Goal: Task Accomplishment & Management: Complete application form

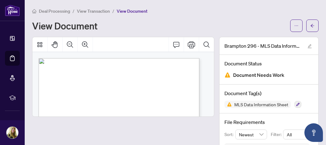
scroll to position [24, 0]
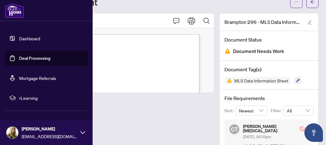
click at [19, 57] on link "Deal Processing" at bounding box center [34, 58] width 31 height 6
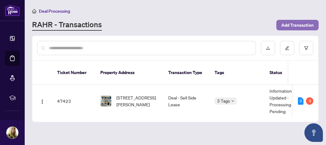
click at [297, 25] on span "Add Transaction" at bounding box center [298, 25] width 32 height 10
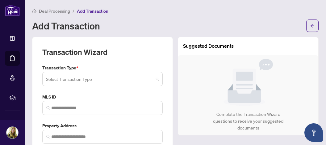
click at [92, 78] on input "search" at bounding box center [100, 80] width 108 height 14
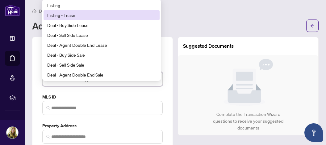
click at [72, 15] on div "Listing - Lease" at bounding box center [101, 15] width 109 height 7
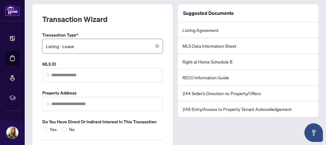
scroll to position [62, 0]
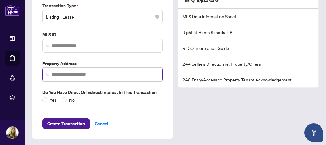
paste input "**********"
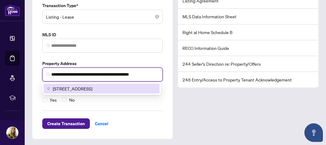
type input "**********"
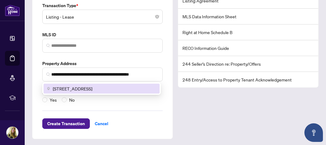
click at [171, 103] on div "**********" at bounding box center [102, 57] width 141 height 164
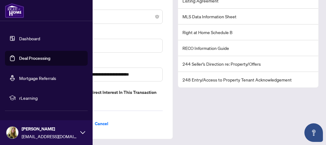
click at [19, 58] on link "Deal Processing" at bounding box center [34, 58] width 31 height 6
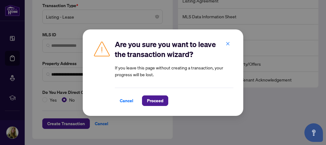
click at [127, 101] on span "Cancel" at bounding box center [127, 101] width 14 height 10
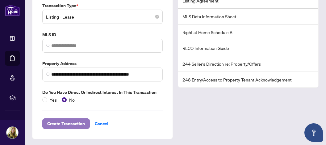
click at [70, 121] on span "Create Transaction" at bounding box center [66, 123] width 38 height 10
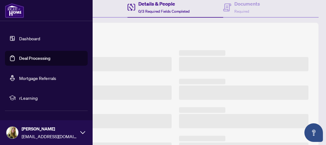
click at [23, 58] on link "Deal Processing" at bounding box center [34, 58] width 31 height 6
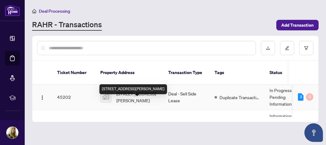
scroll to position [25, 0]
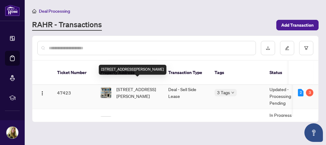
click at [133, 87] on span "[STREET_ADDRESS][PERSON_NAME]" at bounding box center [138, 93] width 42 height 14
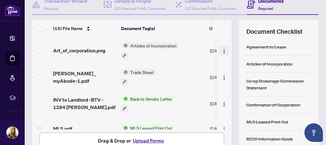
click at [222, 49] on img "button" at bounding box center [224, 51] width 5 height 5
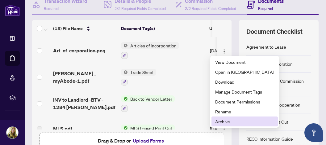
click at [222, 120] on span "Archive" at bounding box center [244, 121] width 59 height 7
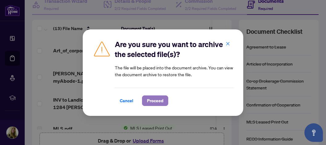
click at [152, 99] on span "Proceed" at bounding box center [155, 101] width 16 height 10
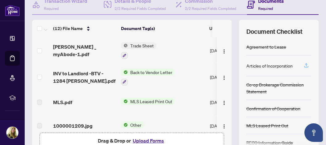
click at [304, 65] on icon "button" at bounding box center [307, 65] width 6 height 6
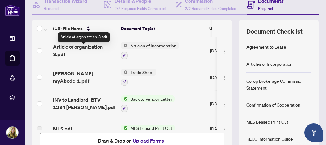
click at [99, 51] on span "Article of organization-3.pdf" at bounding box center [84, 50] width 63 height 15
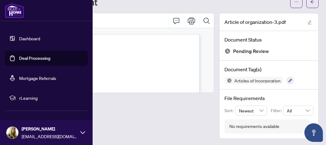
click at [19, 60] on link "Deal Processing" at bounding box center [34, 58] width 31 height 6
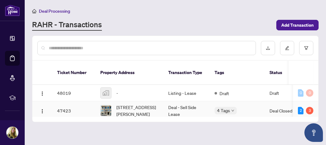
scroll to position [25, 0]
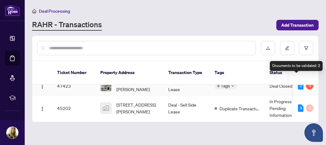
click at [298, 82] on div "2" at bounding box center [301, 85] width 6 height 7
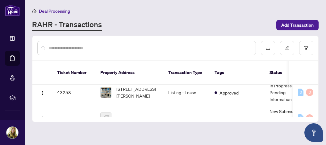
scroll to position [0, 0]
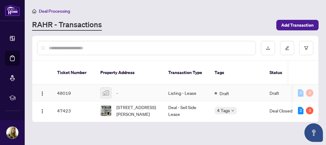
click at [113, 87] on div "-" at bounding box center [129, 92] width 58 height 11
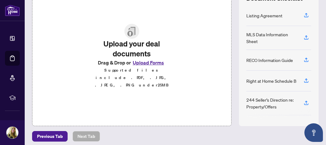
scroll to position [122, 0]
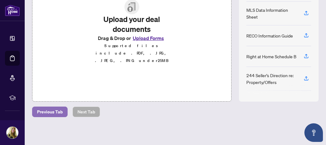
click at [55, 109] on span "Previous Tab" at bounding box center [50, 112] width 26 height 10
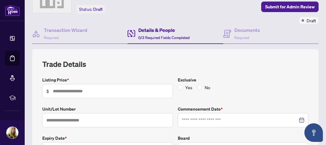
scroll to position [24, 0]
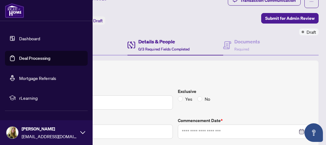
click at [22, 59] on link "Deal Processing" at bounding box center [34, 58] width 31 height 6
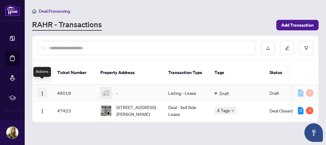
click at [43, 91] on img "button" at bounding box center [42, 93] width 5 height 5
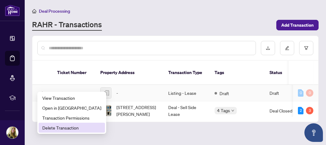
click at [52, 126] on span "Delete Transaction" at bounding box center [71, 127] width 59 height 7
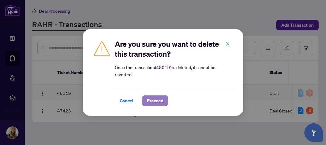
click at [152, 97] on span "Proceed" at bounding box center [155, 101] width 16 height 10
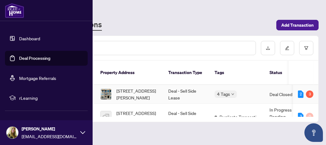
click at [19, 58] on link "Deal Processing" at bounding box center [34, 58] width 31 height 6
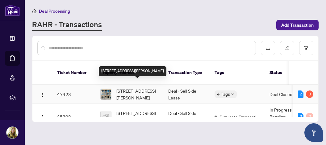
click at [135, 87] on span "[STREET_ADDRESS][PERSON_NAME]" at bounding box center [138, 94] width 42 height 14
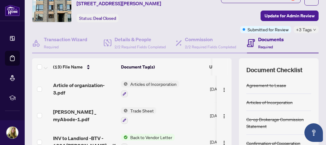
scroll to position [33, 0]
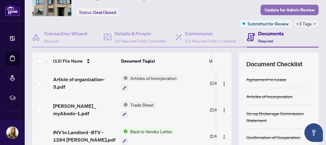
click at [286, 11] on span "Update for Admin Review" at bounding box center [290, 10] width 50 height 10
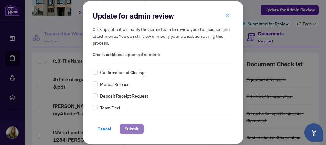
click at [129, 130] on span "Submit" at bounding box center [132, 129] width 14 height 10
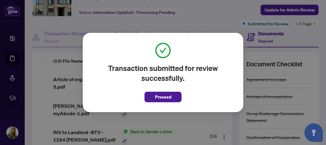
click at [168, 95] on span "Proceed" at bounding box center [163, 97] width 16 height 10
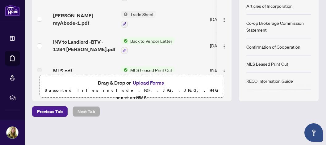
scroll to position [57, 0]
